Goal: Check status: Check status

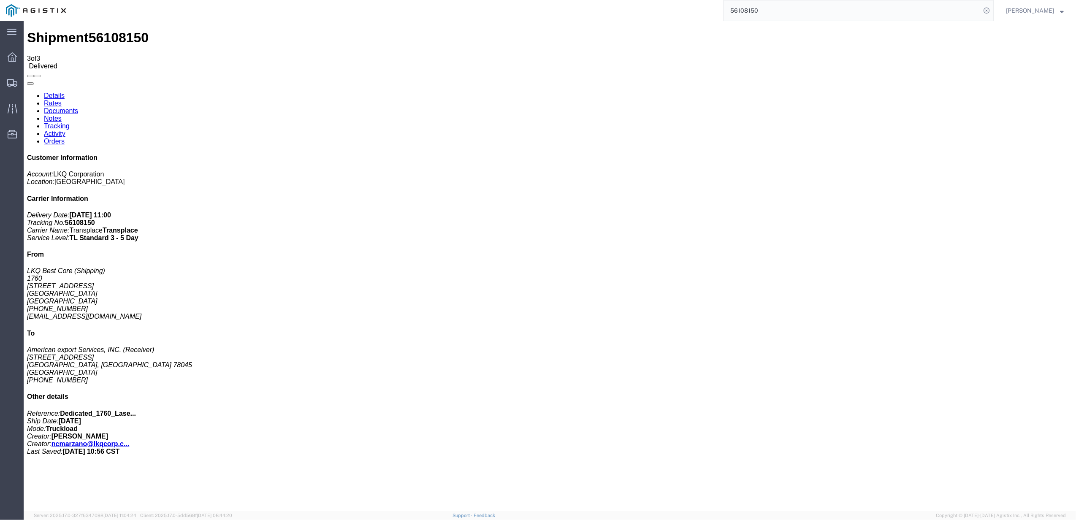
click at [761, 11] on input "56108150" at bounding box center [852, 10] width 257 height 20
paste input "348815"
type input "56348815"
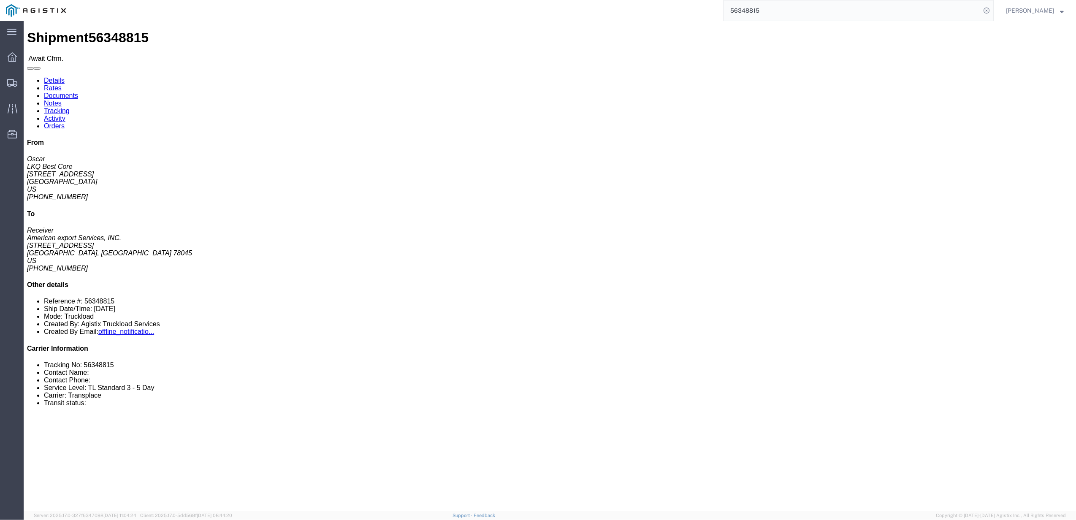
click link "Tracking"
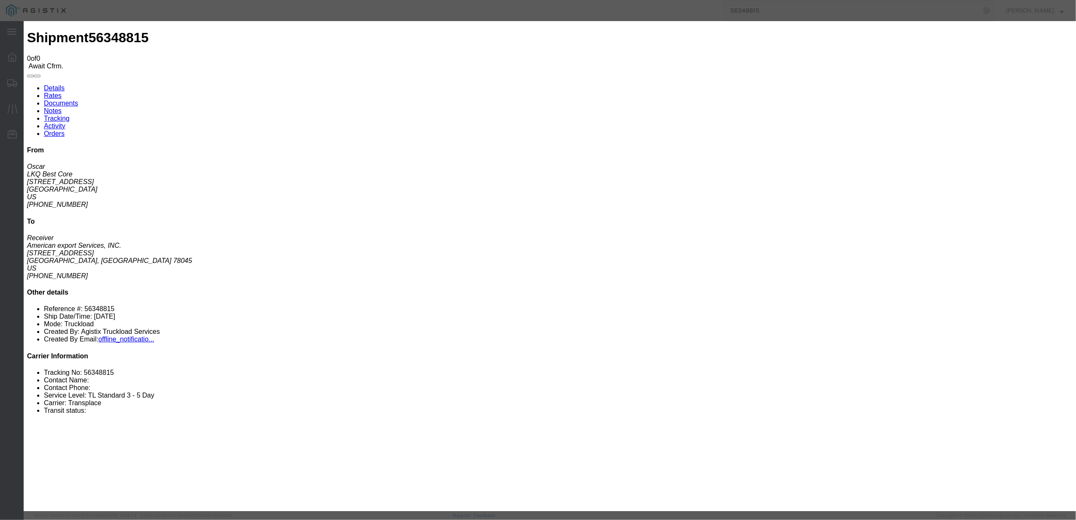
type input "[DATE]"
type input "2:00 PM"
select select "DELIVRED"
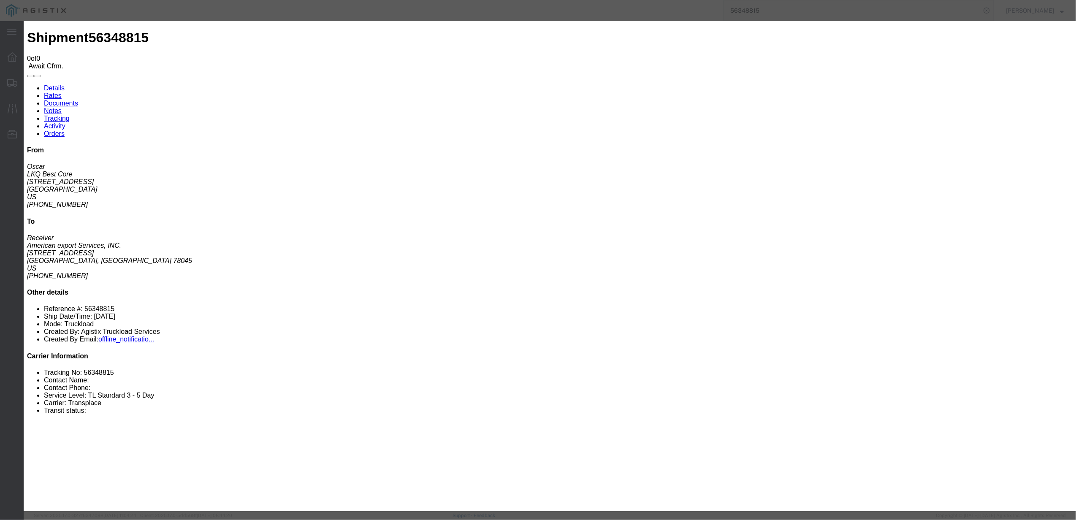
type input "[DATE]"
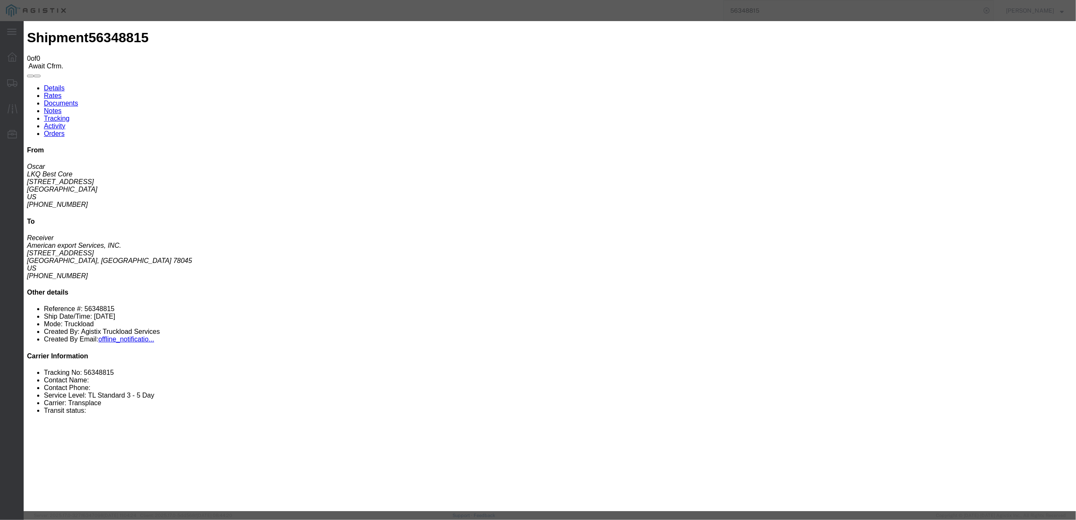
type input "10:00 AM"
type input "wichita"
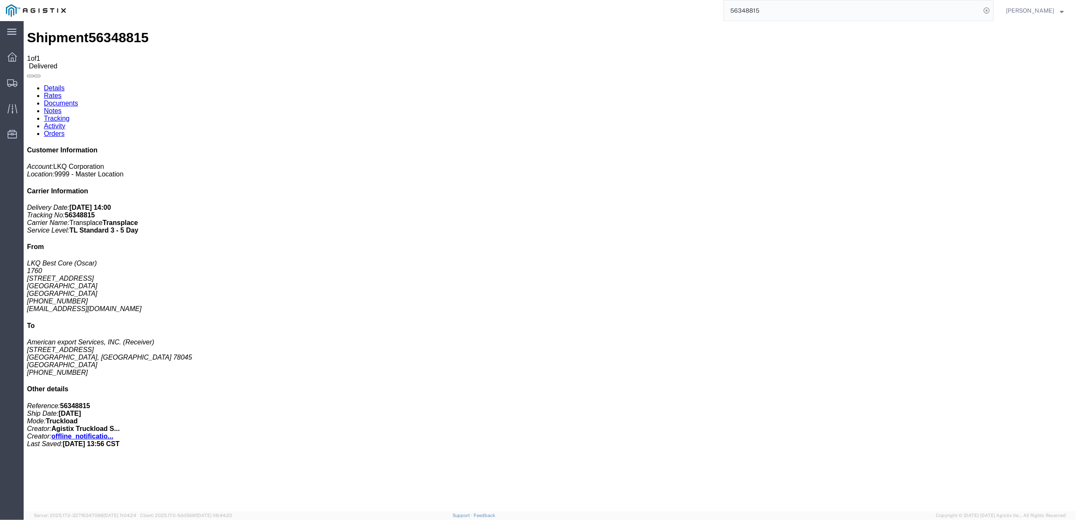
click at [792, 1] on input "56348815" at bounding box center [852, 10] width 257 height 20
paste input "535862"
type input "56535862"
